Goal: Transaction & Acquisition: Purchase product/service

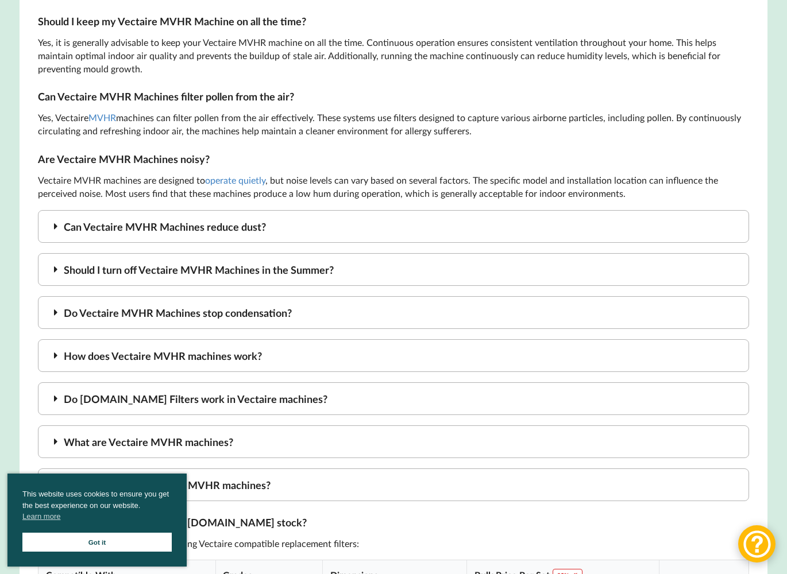
scroll to position [1824, 0]
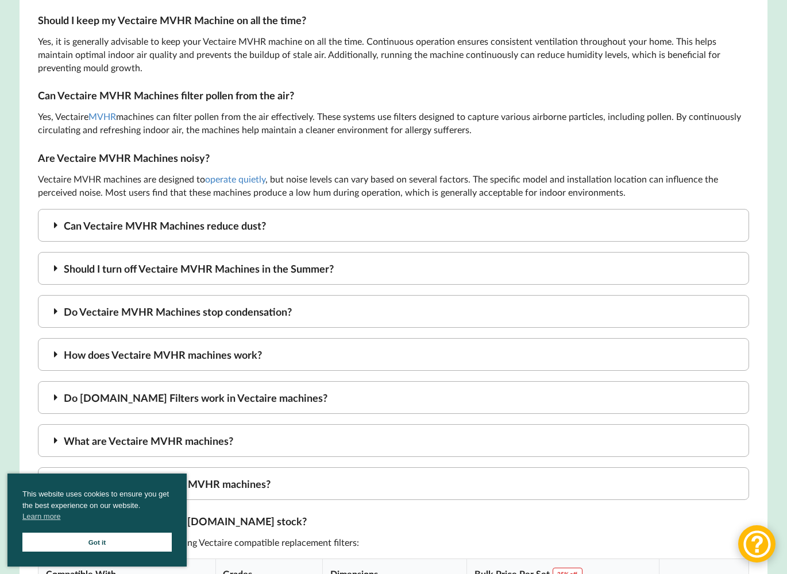
click at [61, 230] on icon at bounding box center [55, 225] width 13 height 10
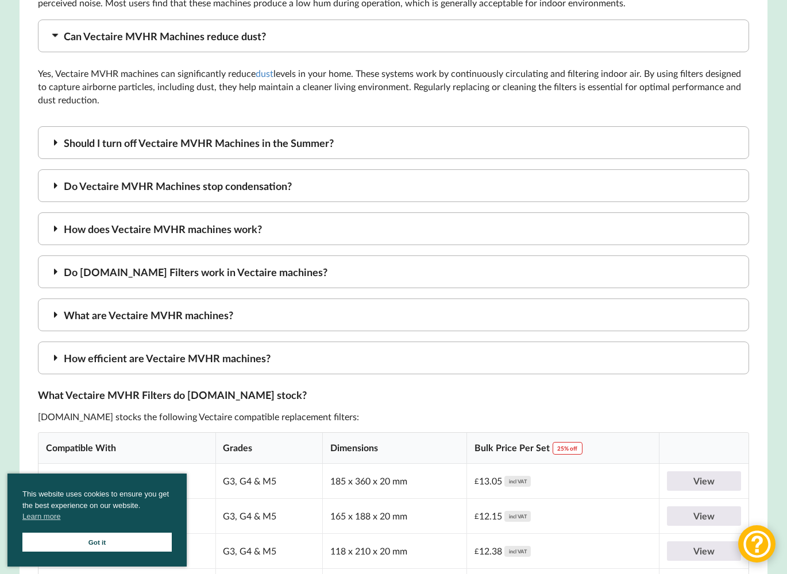
scroll to position [2013, 0]
click at [59, 148] on icon at bounding box center [55, 143] width 13 height 10
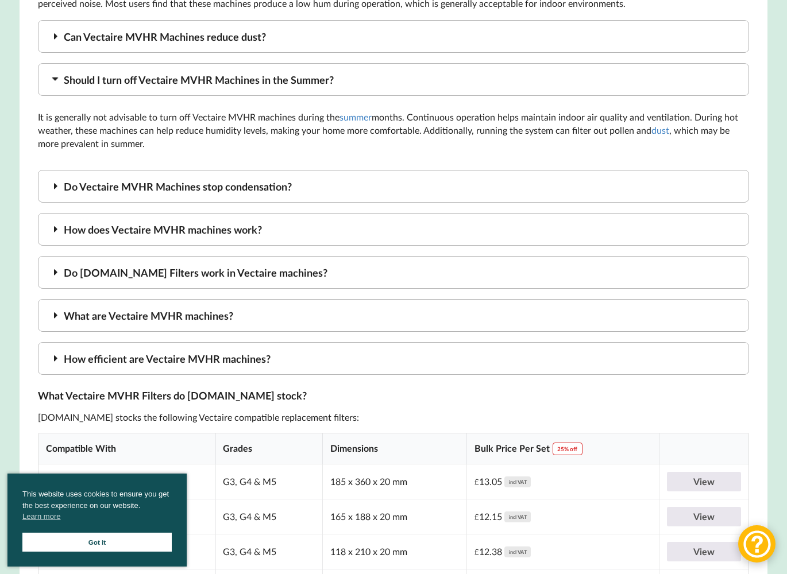
click at [55, 191] on icon at bounding box center [55, 186] width 13 height 10
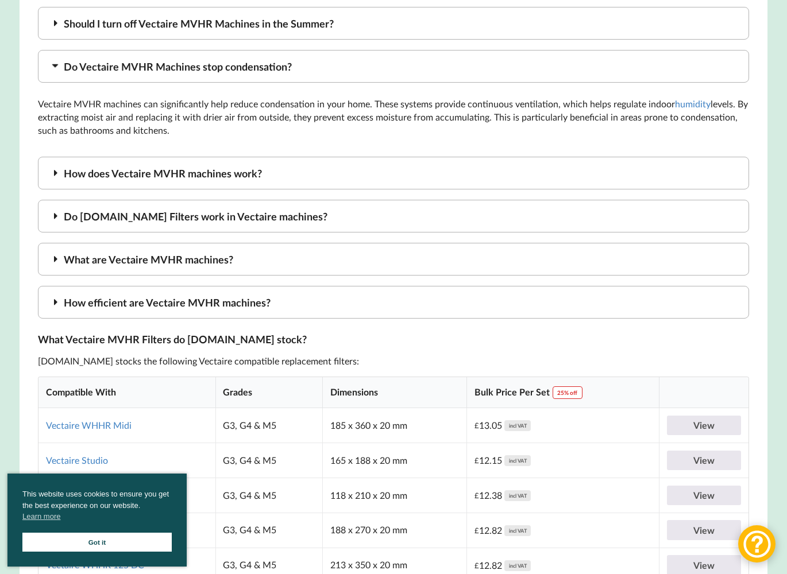
scroll to position [2072, 0]
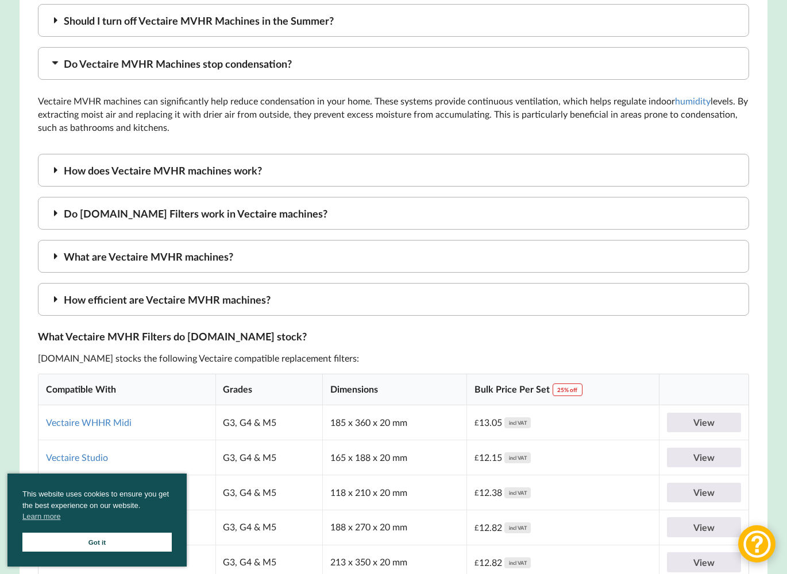
click at [56, 175] on icon at bounding box center [55, 170] width 13 height 10
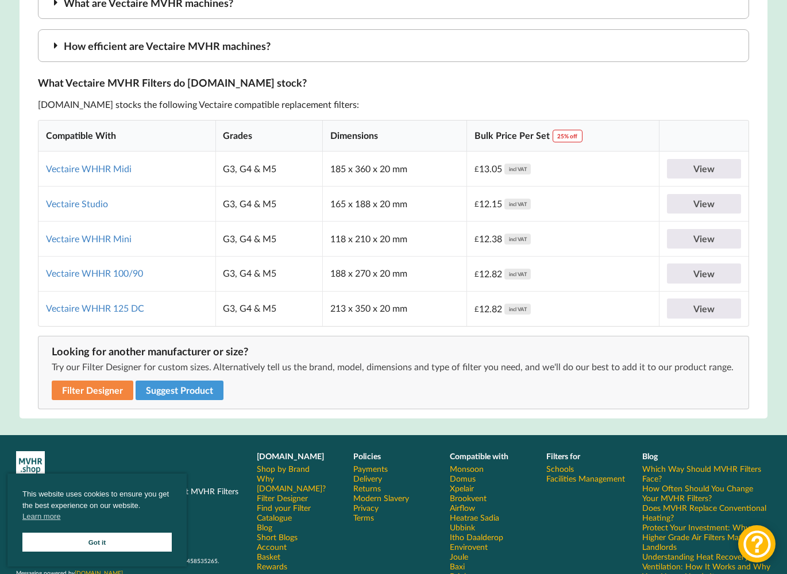
scroll to position [2328, 0]
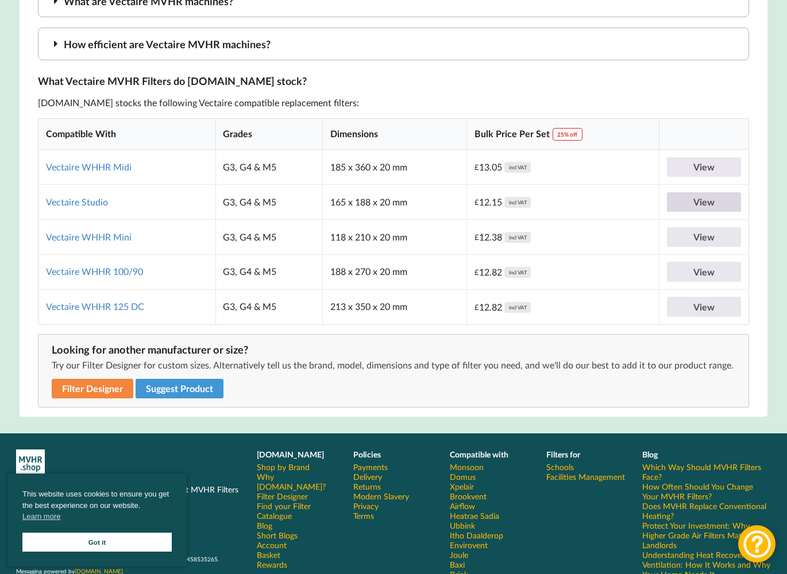
click at [693, 207] on link "View" at bounding box center [704, 202] width 74 height 20
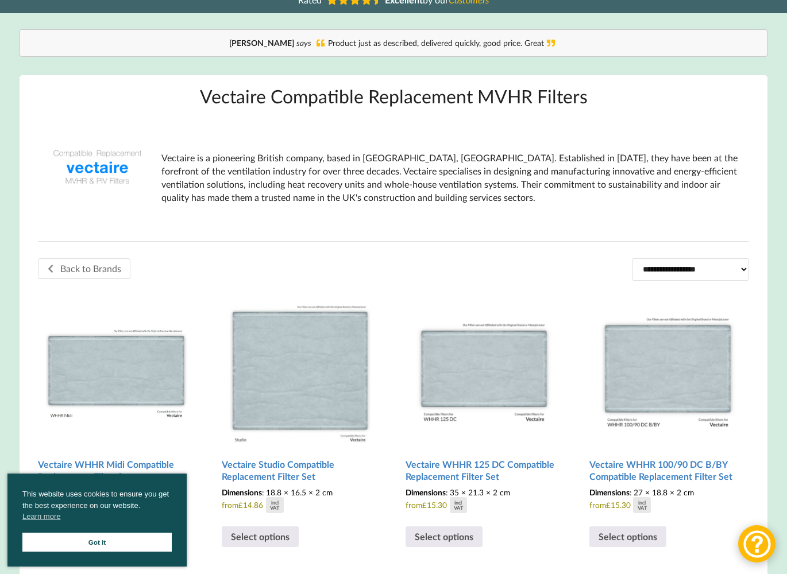
scroll to position [0, 0]
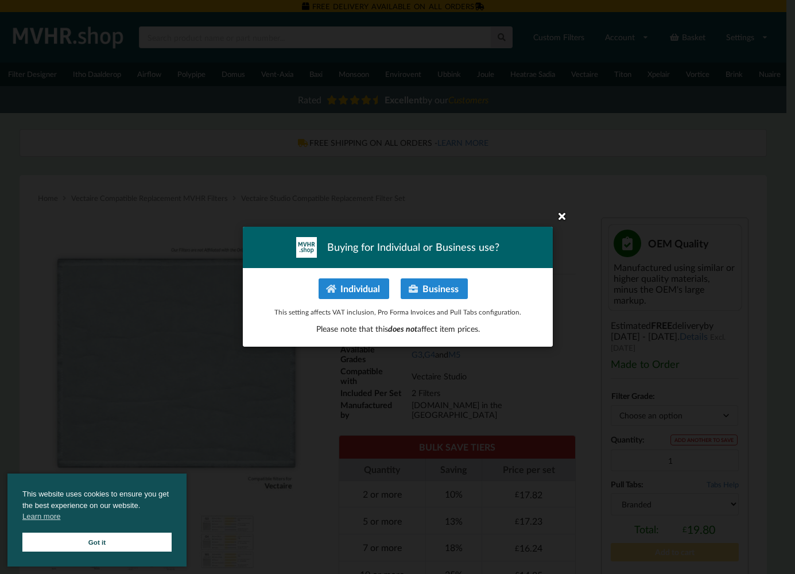
click at [562, 219] on icon at bounding box center [562, 216] width 18 height 18
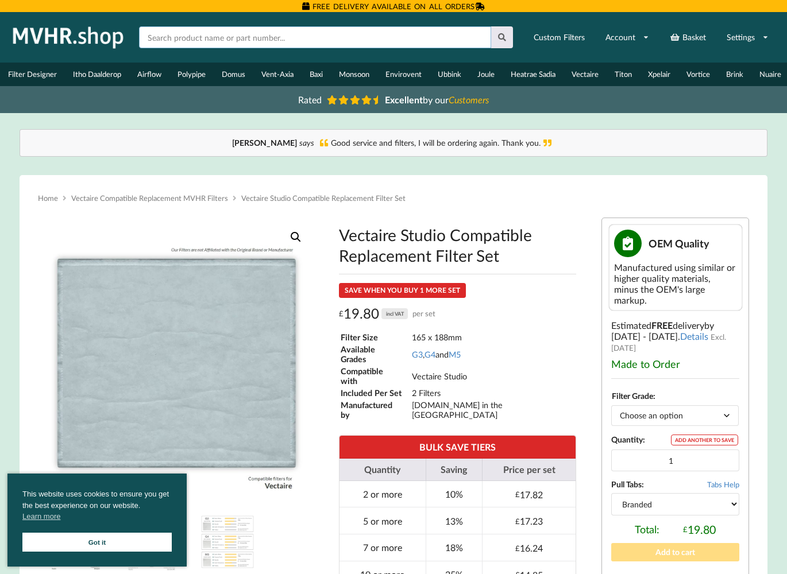
click at [166, 39] on input "text" at bounding box center [315, 37] width 352 height 22
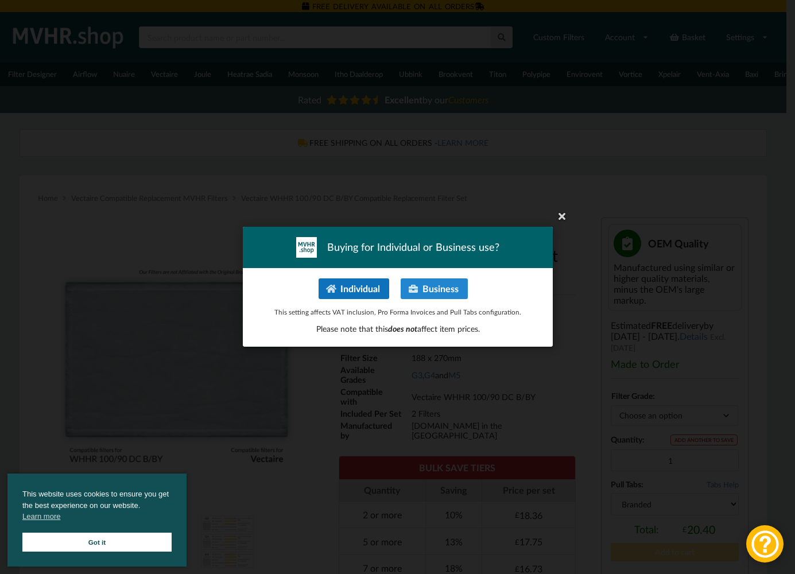
click at [359, 289] on button "Individual" at bounding box center [353, 288] width 71 height 21
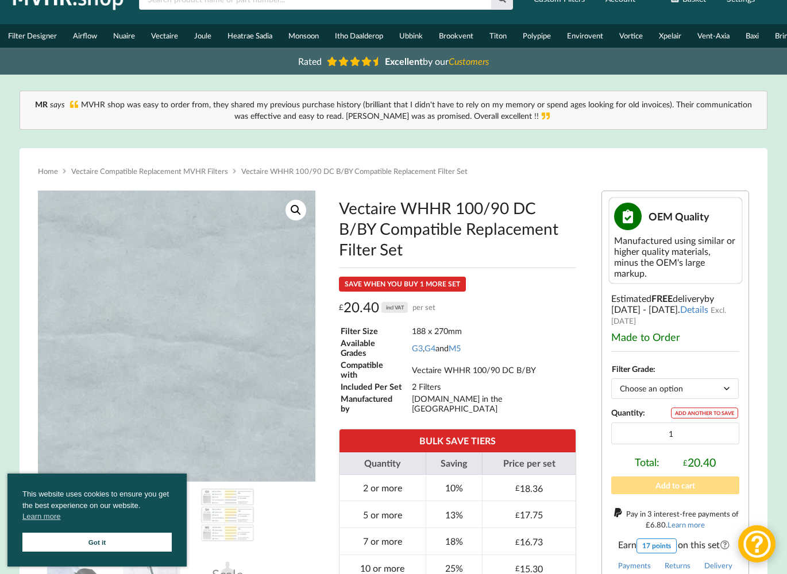
scroll to position [5, 0]
